Goal: Communication & Community: Ask a question

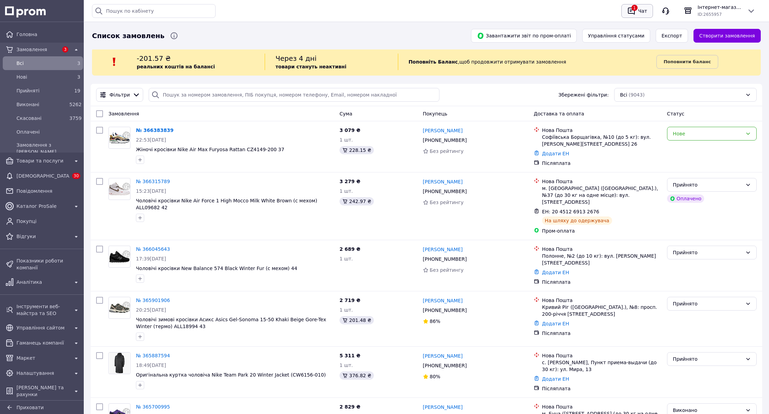
click at [638, 8] on div "Чат" at bounding box center [643, 11] width 12 height 10
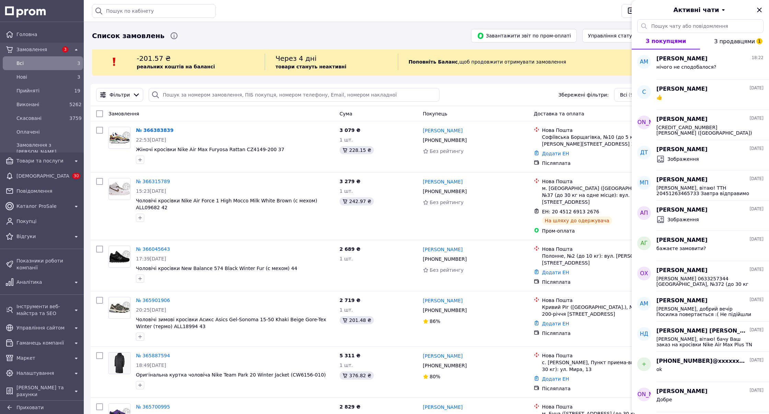
click at [724, 38] on span "З продавцями 1" at bounding box center [734, 41] width 41 height 7
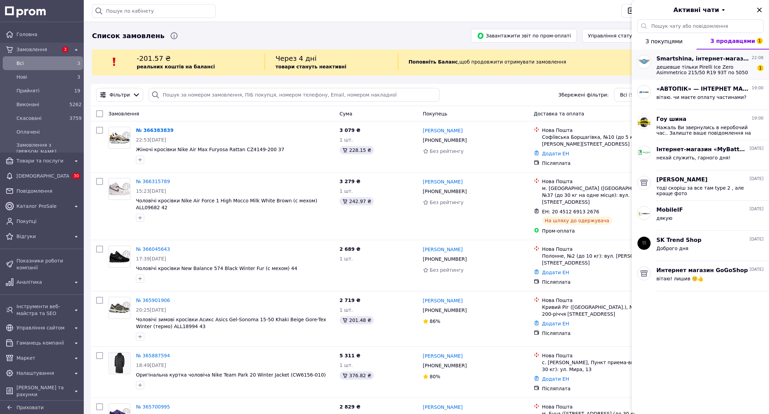
click at [696, 73] on span "дешевше тільки Pirelli Ice Zero Asimmetrico 215/50 R19 93T по 5050 грн У Вас 19…" at bounding box center [705, 69] width 98 height 11
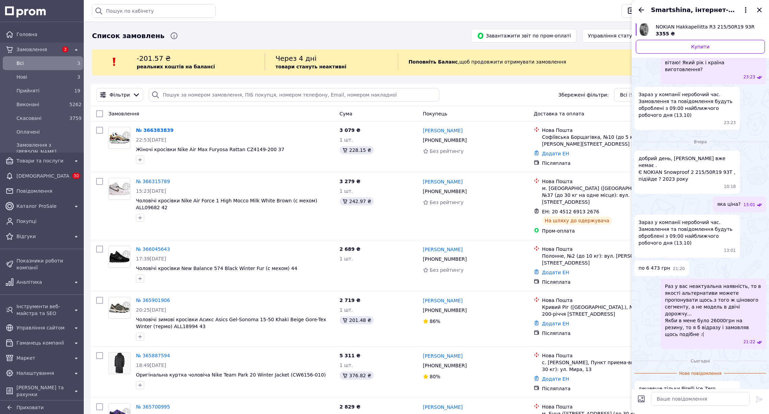
scroll to position [60, 0]
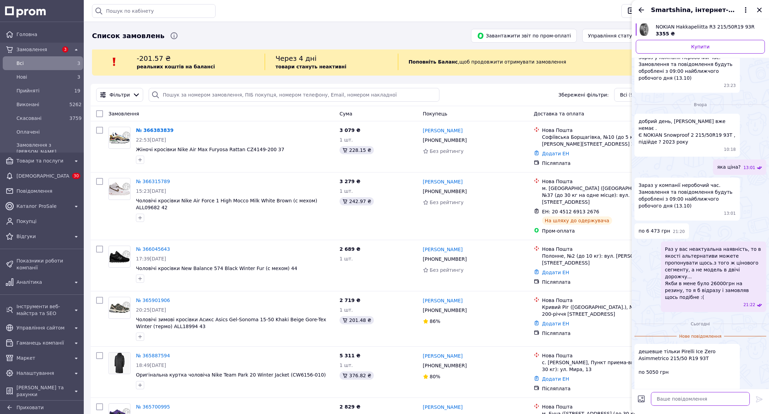
click at [677, 398] on textarea at bounding box center [700, 399] width 99 height 14
click at [690, 402] on textarea at bounding box center [700, 399] width 99 height 14
click at [759, 9] on icon "Закрити" at bounding box center [759, 10] width 4 height 4
